Goal: Task Accomplishment & Management: Complete application form

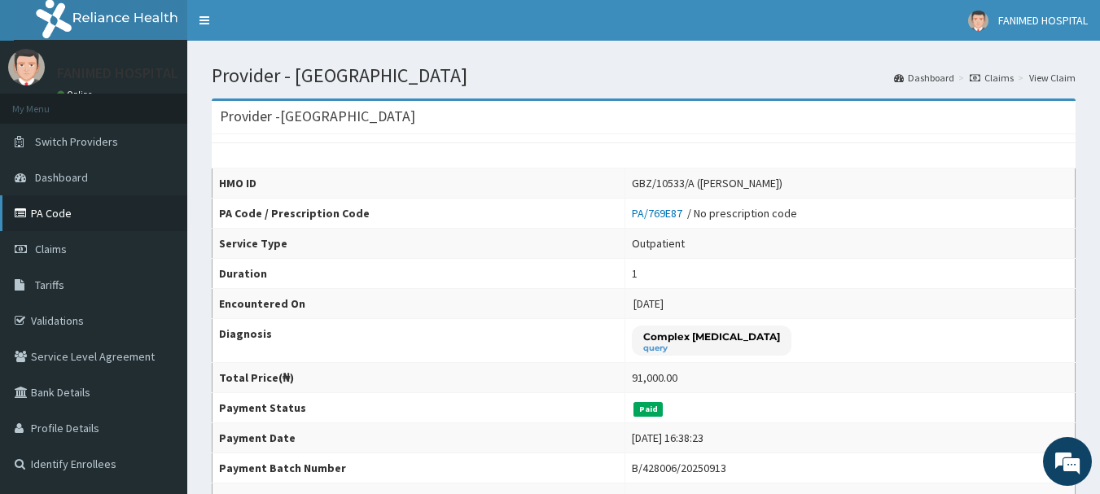
click at [42, 221] on link "PA Code" at bounding box center [93, 213] width 187 height 36
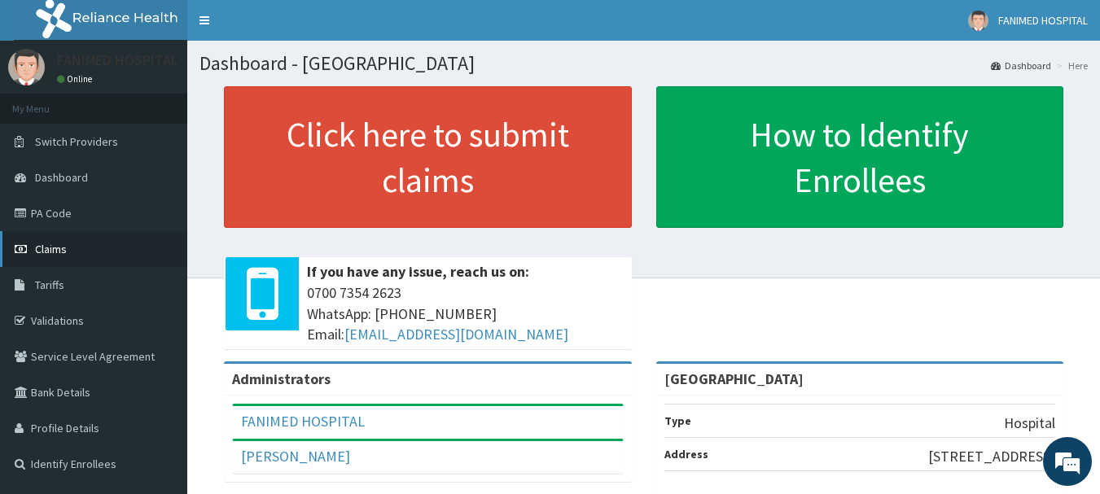
click at [66, 248] on span "Claims" at bounding box center [51, 249] width 32 height 15
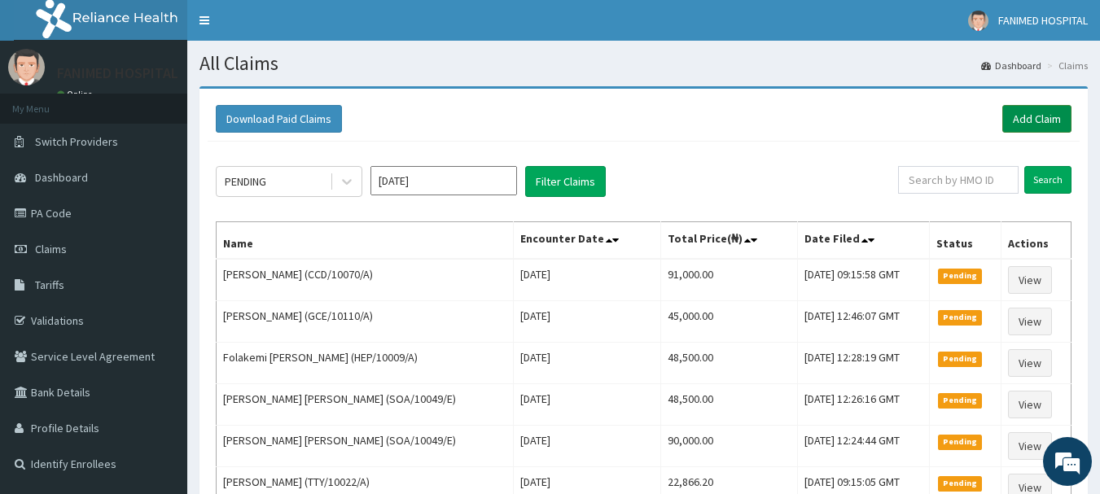
click at [1026, 116] on link "Add Claim" at bounding box center [1036, 119] width 69 height 28
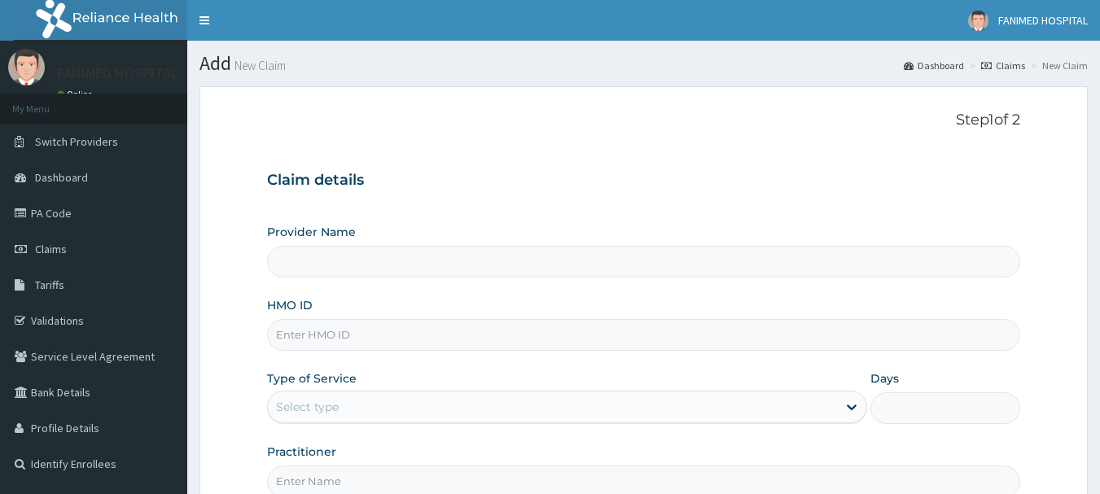
type input "XMG/10121/A"
type input "[GEOGRAPHIC_DATA]"
type input "XMG/10121/A"
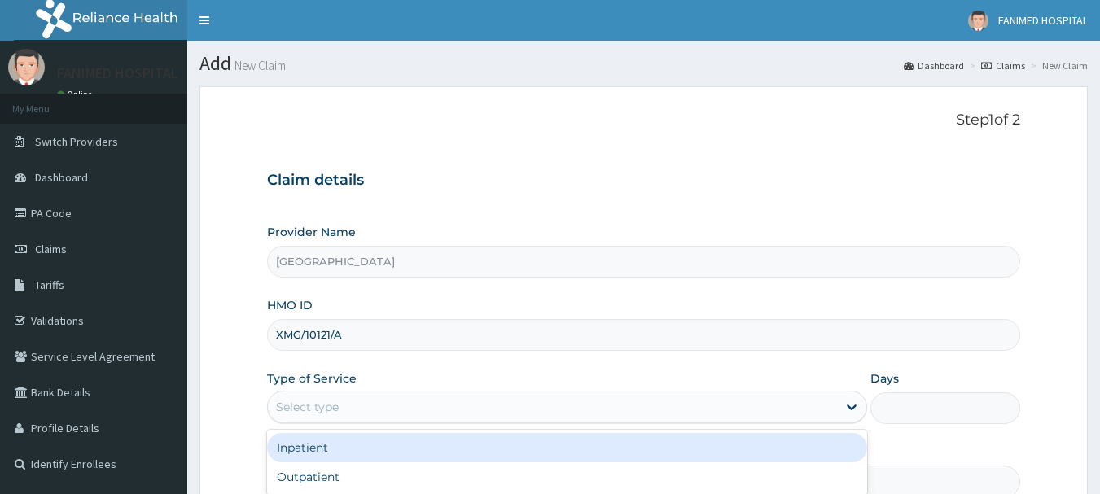
click at [352, 406] on div "Select type" at bounding box center [552, 407] width 569 height 26
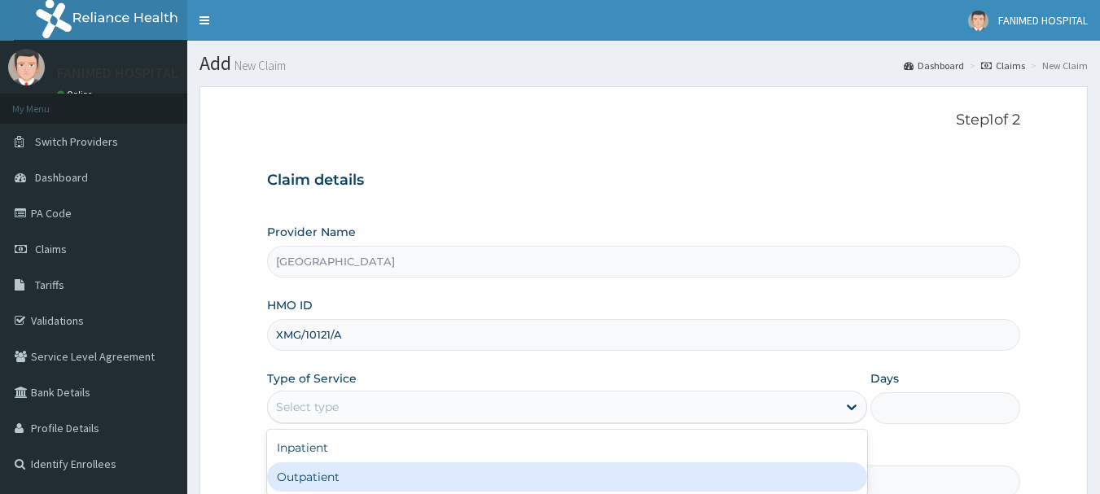
click at [322, 476] on div "Outpatient" at bounding box center [567, 476] width 600 height 29
type input "1"
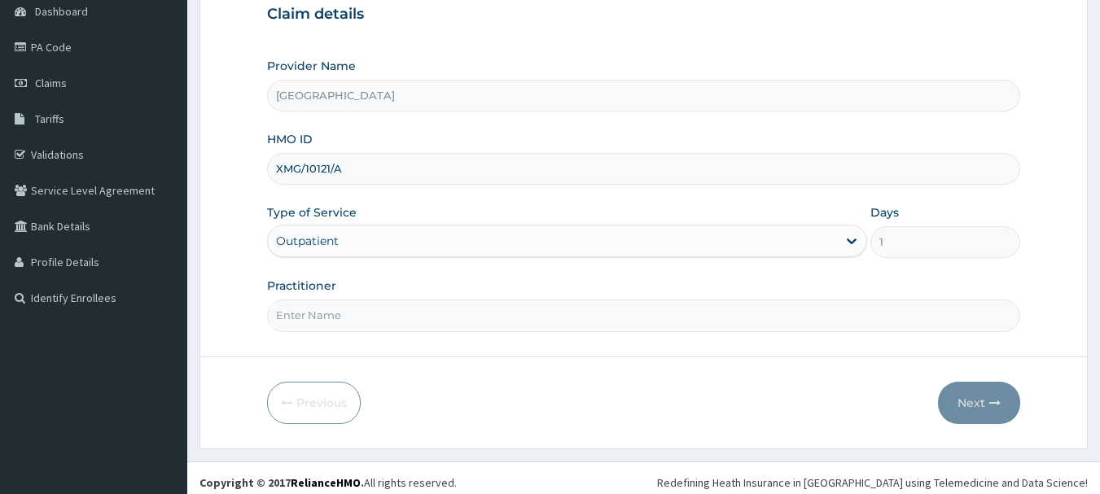
scroll to position [175, 0]
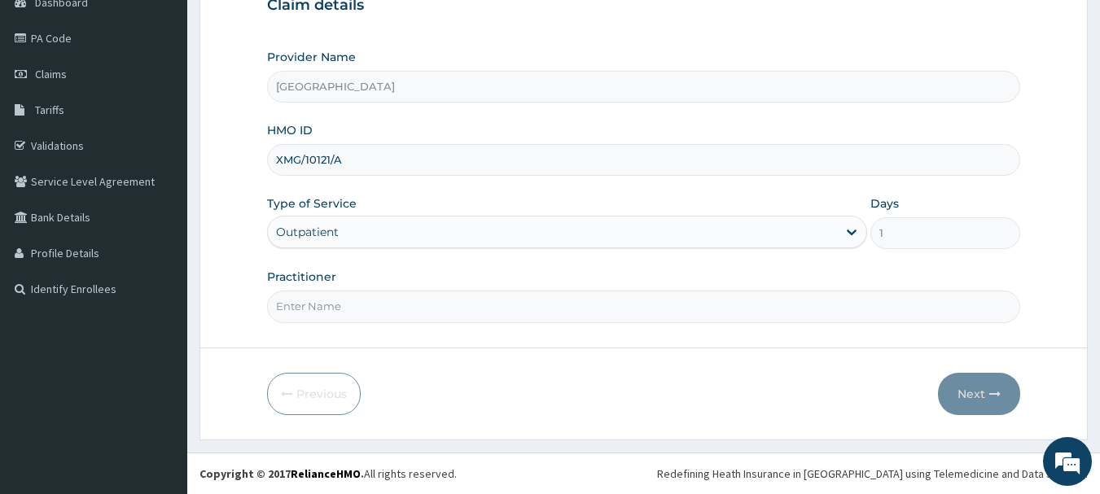
click at [366, 305] on input "Practitioner" at bounding box center [644, 307] width 754 height 32
type input "DR AWODEJI"
click at [998, 382] on button "Next" at bounding box center [979, 394] width 82 height 42
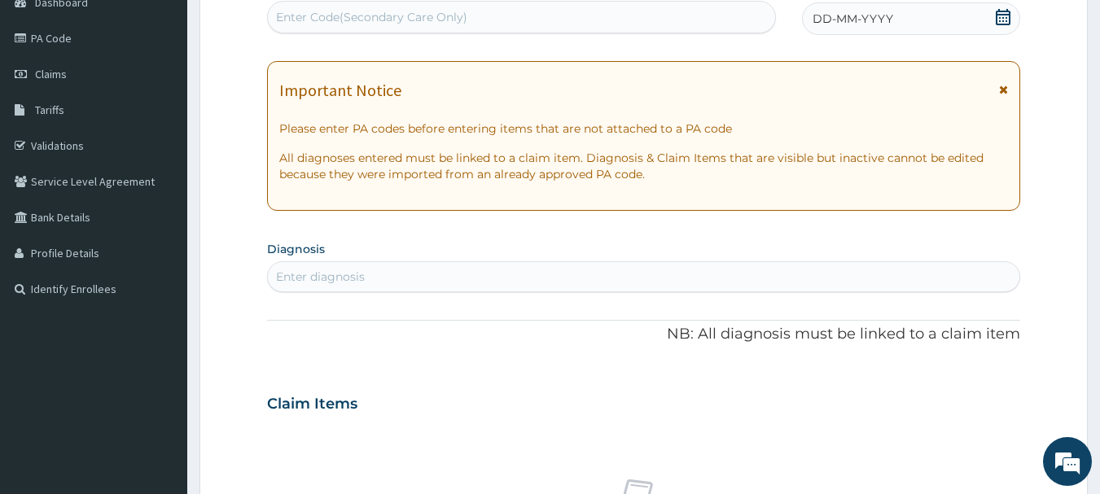
scroll to position [0, 0]
click at [455, 21] on div "Enter Code(Secondary Care Only)" at bounding box center [371, 17] width 191 height 16
paste input "PA/575CA1"
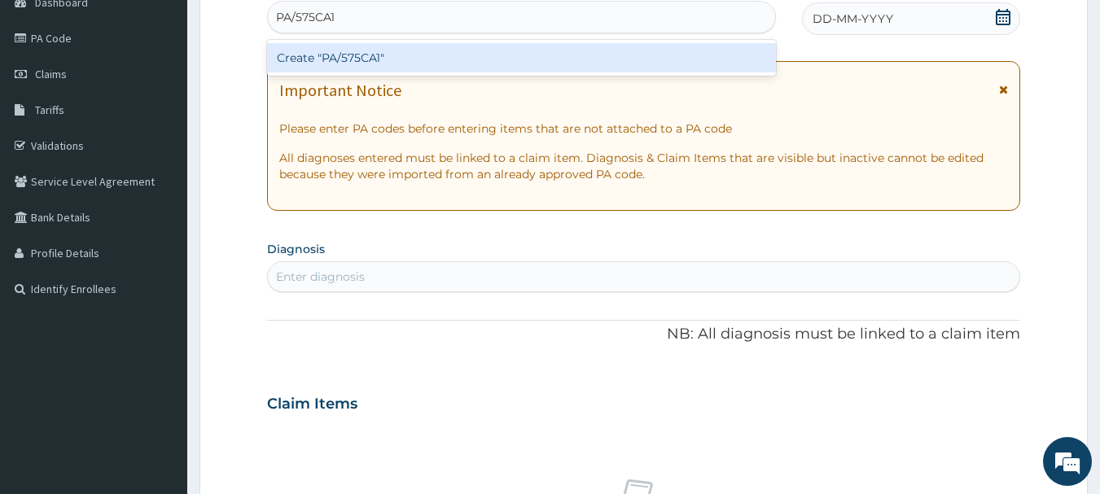
type input "PA/575CA1"
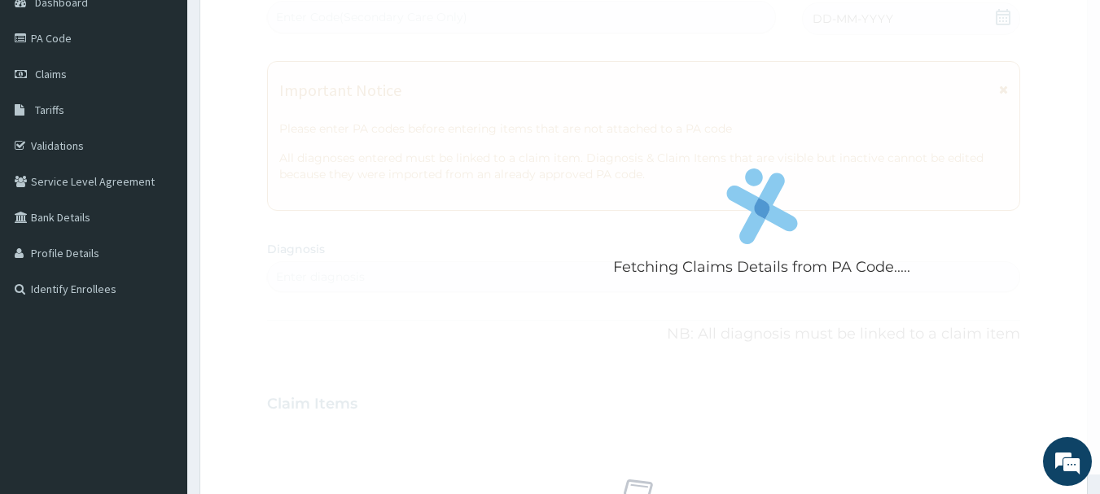
click at [654, 147] on div "Fetching Claims Details from PA Code..... PA Code / Prescription Code Enter Cod…" at bounding box center [644, 401] width 754 height 842
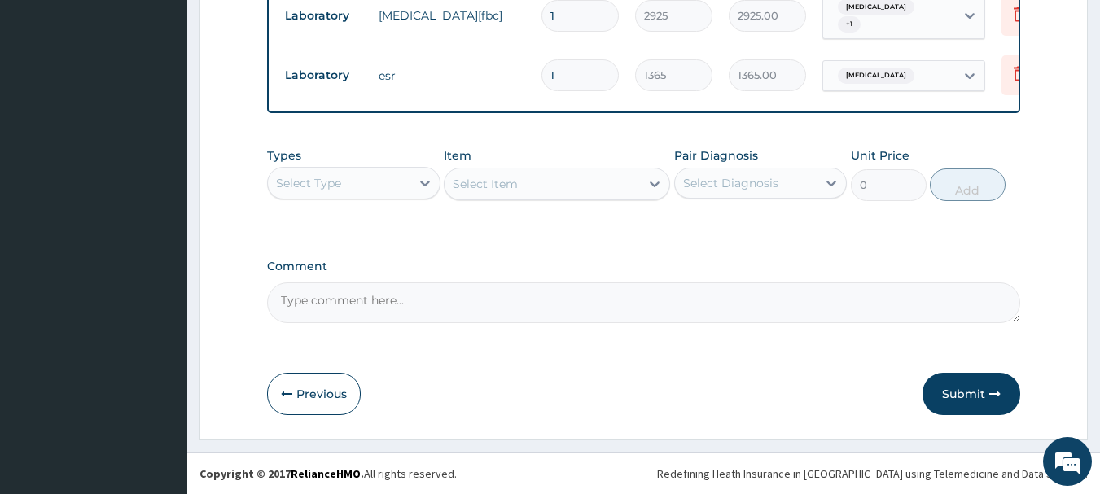
scroll to position [671, 0]
click at [986, 387] on button "Submit" at bounding box center [971, 394] width 98 height 42
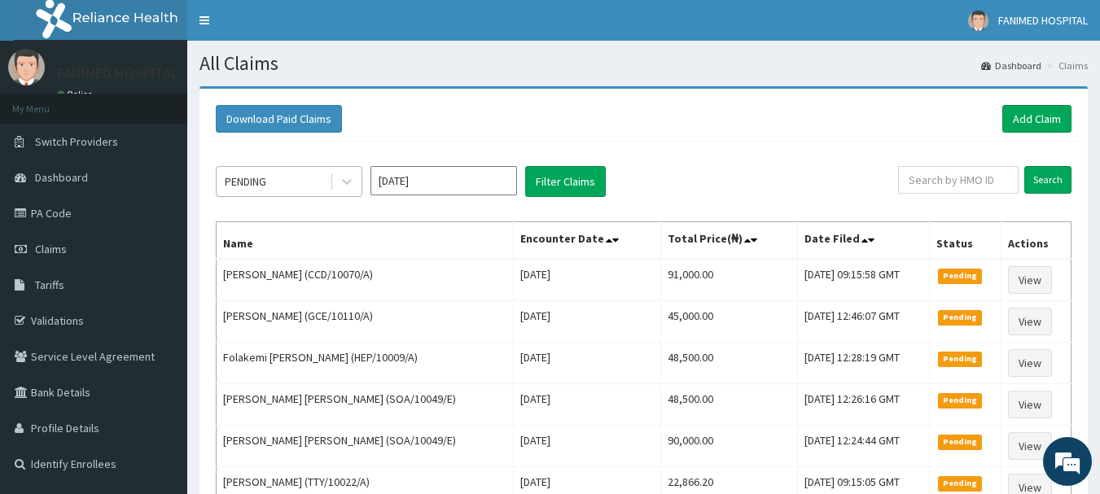
click at [265, 168] on div "PENDING" at bounding box center [273, 181] width 113 height 26
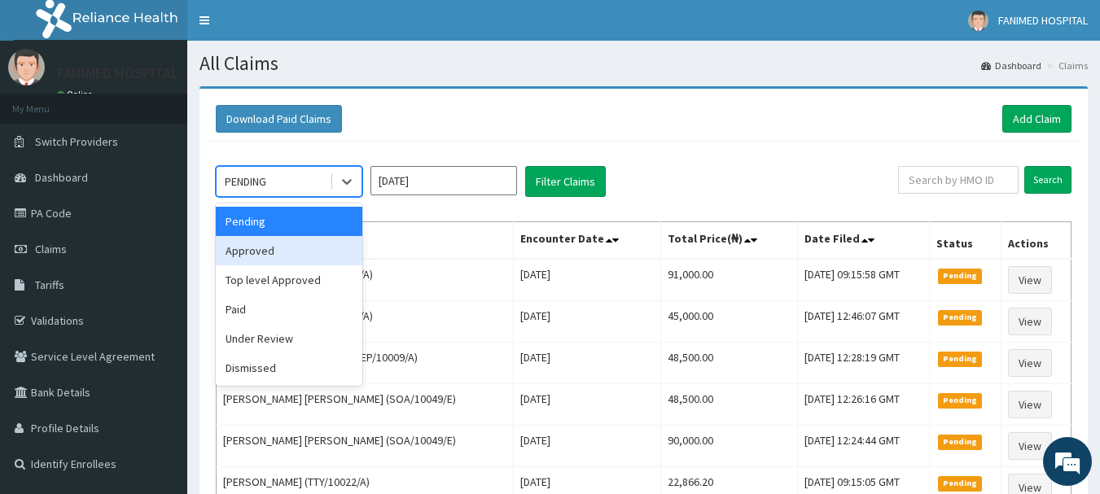
click at [262, 252] on div "Approved" at bounding box center [289, 250] width 147 height 29
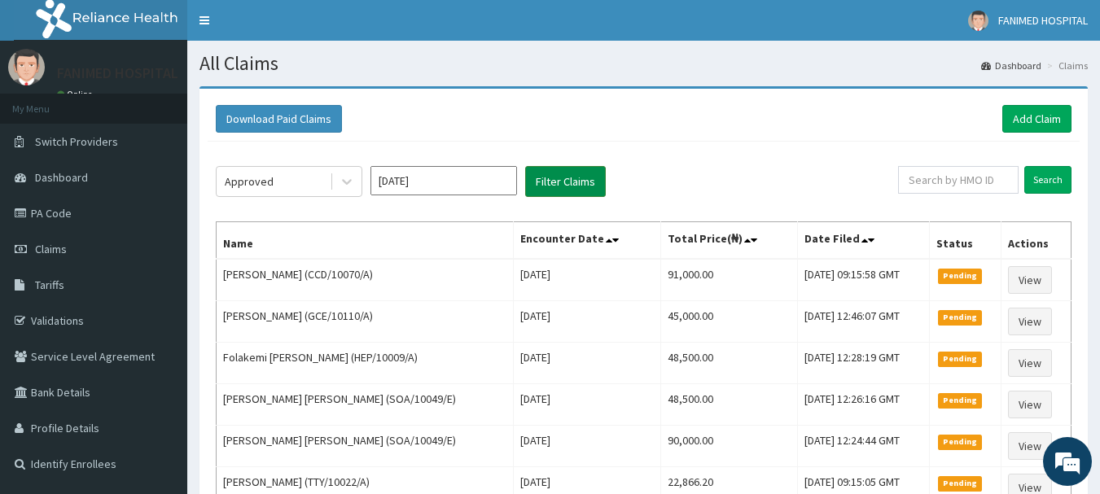
click at [565, 182] on button "Filter Claims" at bounding box center [565, 181] width 81 height 31
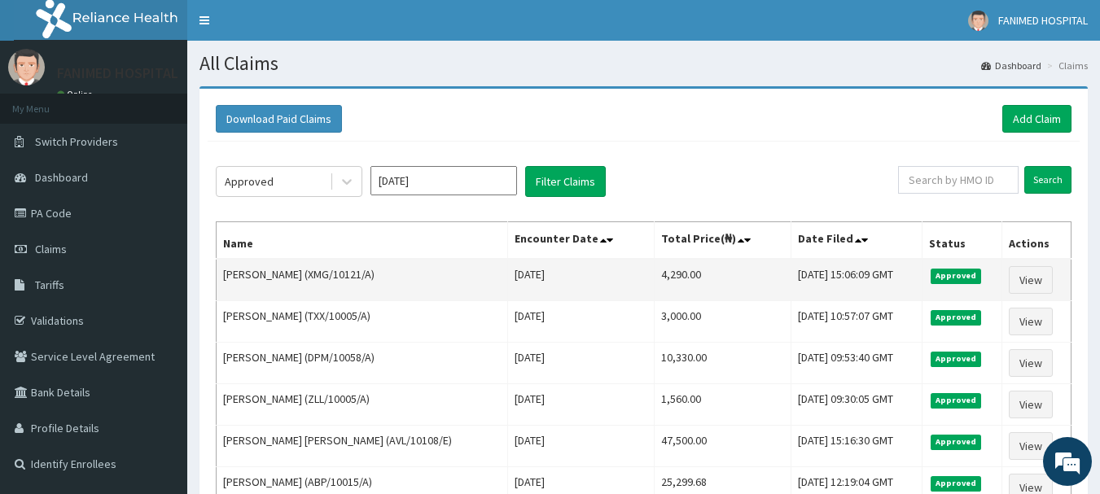
click at [547, 275] on td "[DATE]" at bounding box center [581, 280] width 147 height 42
